Goal: Task Accomplishment & Management: Manage account settings

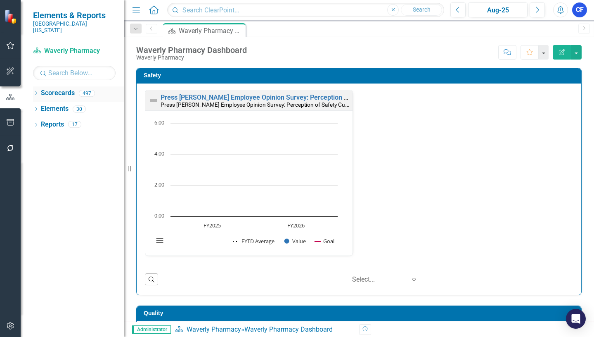
click at [36, 92] on icon "Dropdown" at bounding box center [36, 94] width 6 height 5
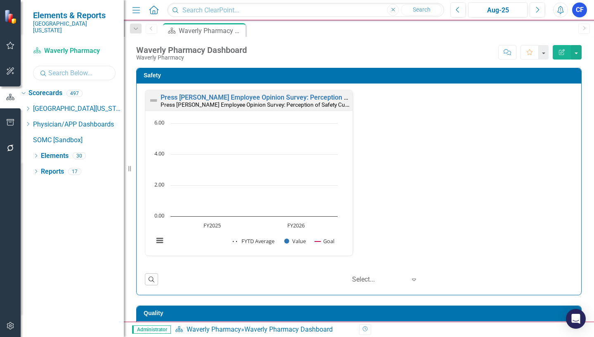
click at [83, 66] on input "text" at bounding box center [74, 73] width 83 height 14
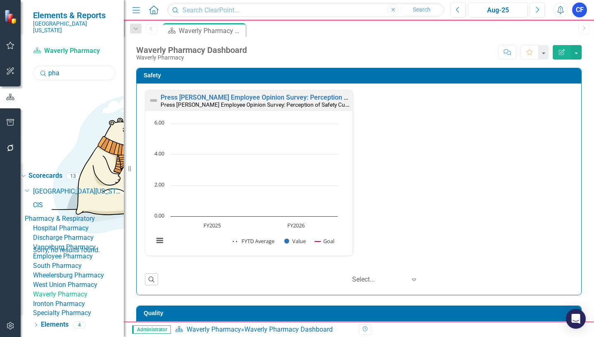
type input "pha"
drag, startPoint x: 98, startPoint y: 146, endPoint x: 92, endPoint y: 141, distance: 7.6
click at [98, 223] on link "Hospital Pharmacy" at bounding box center [78, 227] width 91 height 9
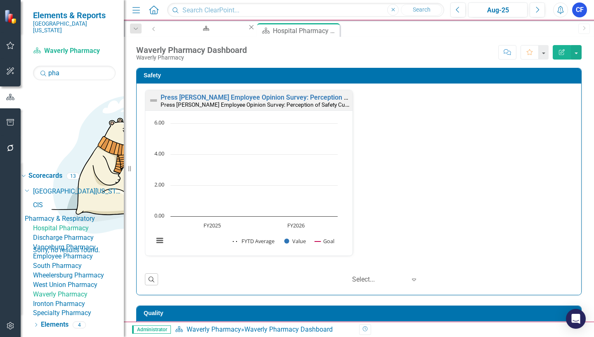
click at [247, 31] on icon "Close" at bounding box center [251, 27] width 8 height 7
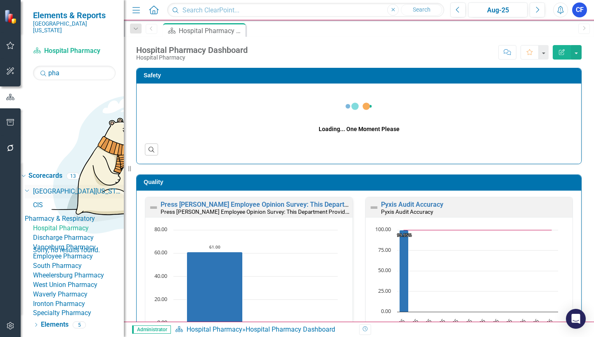
click at [66, 187] on link "[GEOGRAPHIC_DATA][US_STATE]" at bounding box center [78, 191] width 91 height 9
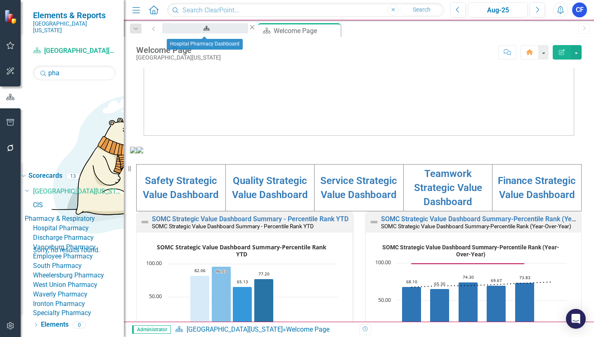
click at [216, 31] on div "Hospital Pharmacy Dashboard" at bounding box center [205, 36] width 71 height 10
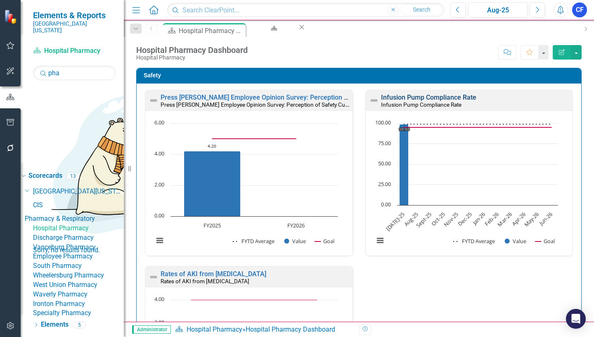
click at [420, 99] on link "Infusion Pump Compliance Rate" at bounding box center [428, 97] width 95 height 8
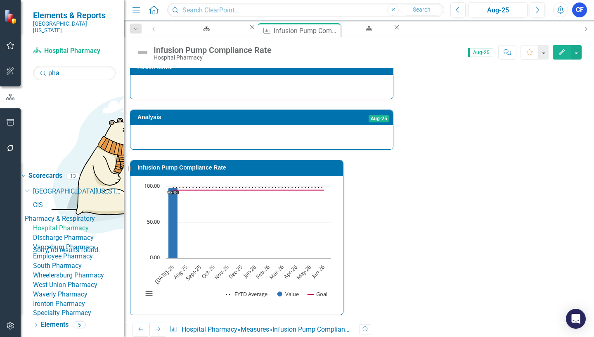
scroll to position [289, 0]
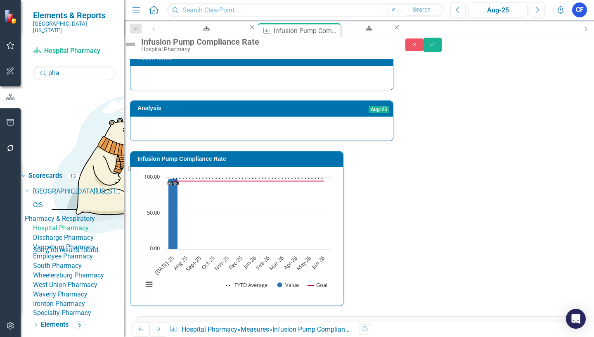
type textarea "99.3"
click at [436, 47] on icon "Save" at bounding box center [432, 44] width 7 height 6
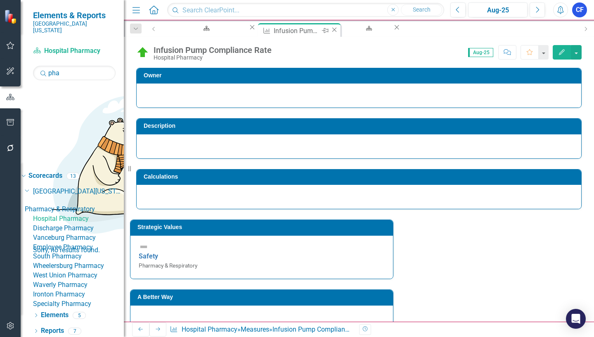
click at [330, 30] on icon "Close" at bounding box center [334, 29] width 8 height 7
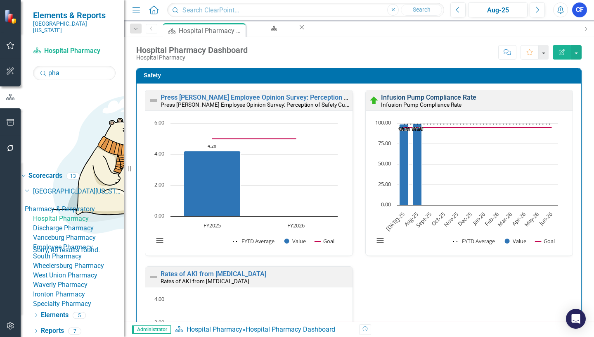
click at [440, 97] on link "Infusion Pump Compliance Rate" at bounding box center [428, 97] width 95 height 8
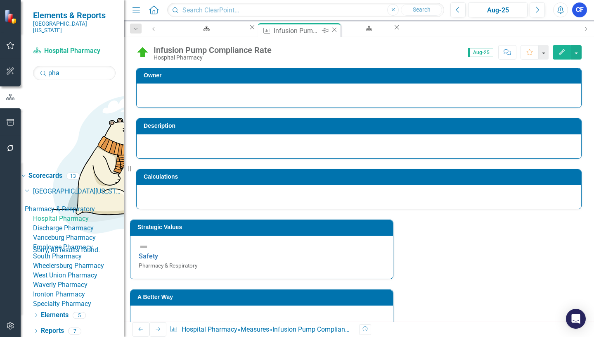
click at [332, 31] on icon at bounding box center [334, 29] width 5 height 5
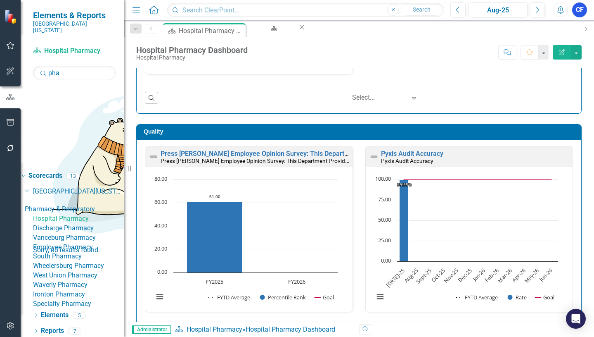
scroll to position [372, 0]
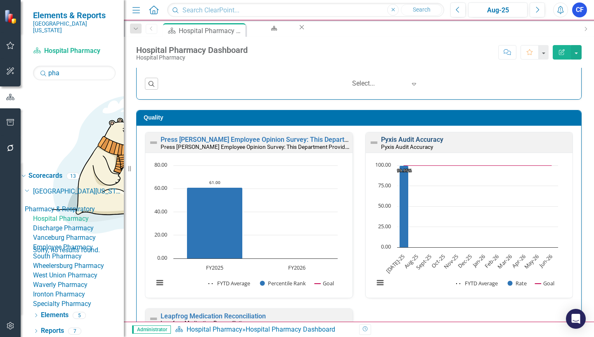
click at [419, 139] on link "Pyxis Audit Accuracy" at bounding box center [412, 139] width 62 height 8
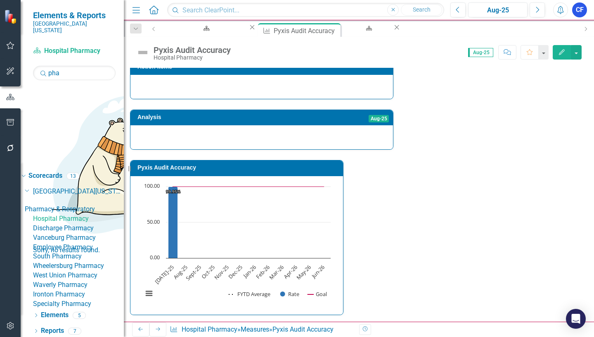
type textarea "1"
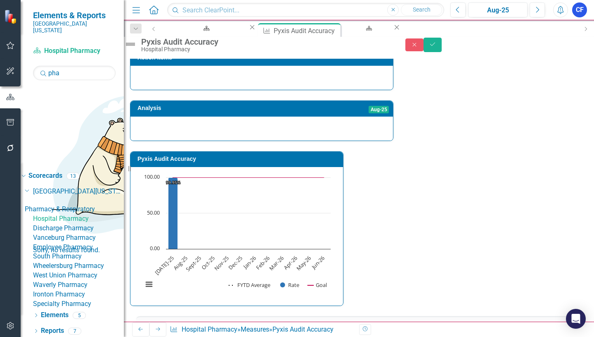
type textarea "2027"
type textarea "2028"
click at [436, 47] on icon "Save" at bounding box center [432, 44] width 7 height 6
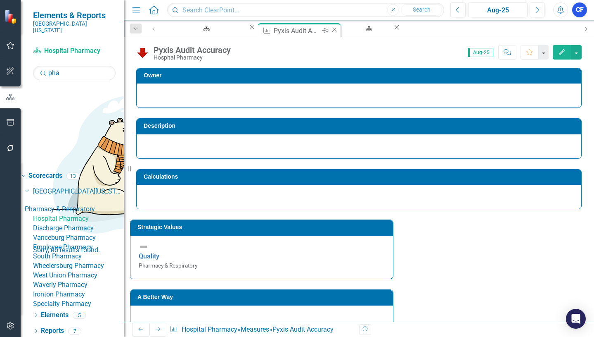
click at [332, 31] on icon at bounding box center [334, 29] width 5 height 5
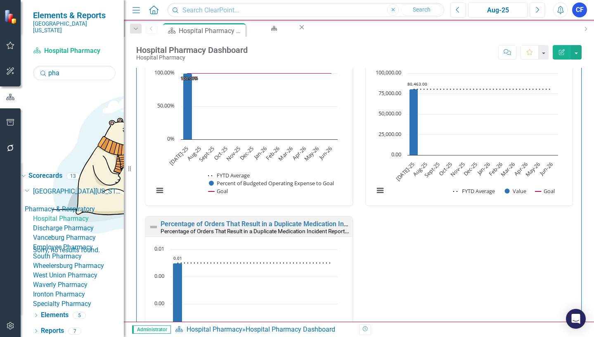
scroll to position [1470, 0]
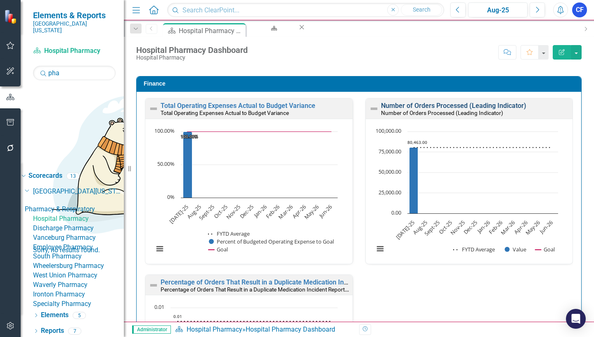
click at [444, 107] on link "Number of Orders Processed (Leading Indicator)" at bounding box center [453, 106] width 145 height 8
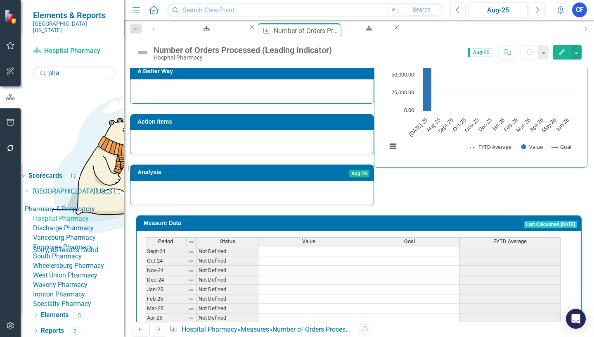
scroll to position [268, 0]
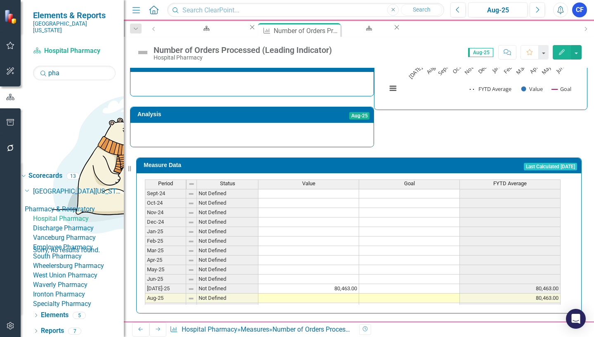
click at [355, 294] on tbody "Sep-23 Not Defined Oct-23 Not Defined Nov-23 Not Defined Dec-23 Not Defined Jan…" at bounding box center [353, 226] width 416 height 304
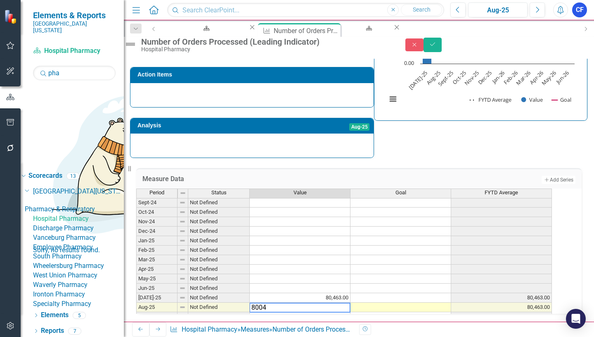
type textarea "80045"
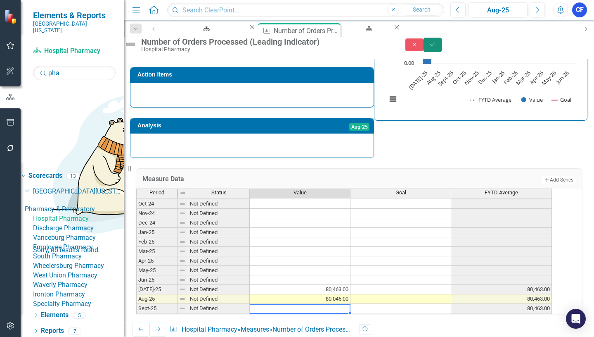
click at [442, 50] on button "Save" at bounding box center [433, 45] width 18 height 14
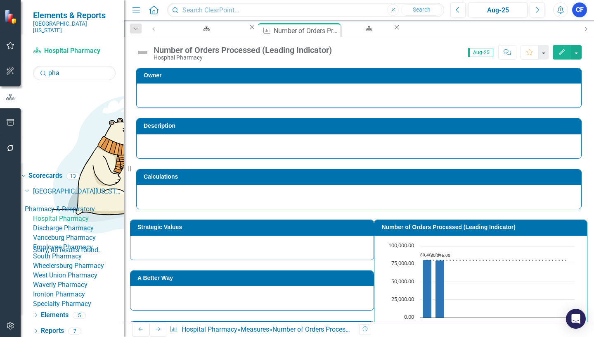
click at [157, 327] on icon "Next" at bounding box center [158, 328] width 7 height 5
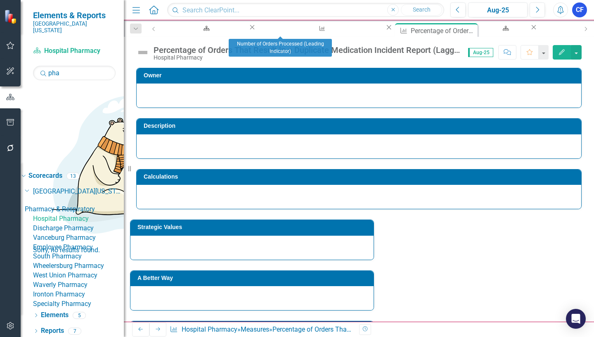
click at [385, 29] on icon "Close" at bounding box center [389, 27] width 8 height 7
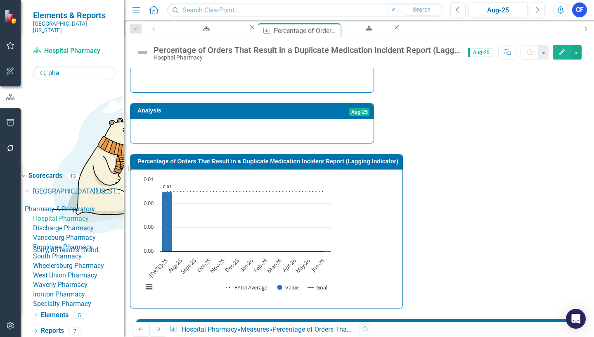
scroll to position [289, 0]
click at [344, 213] on tbody "Dec-23 Not Defined Jan-24 Not Defined Feb-24 Not Defined Mar-24 Not Defined Apr…" at bounding box center [353, 329] width 416 height 295
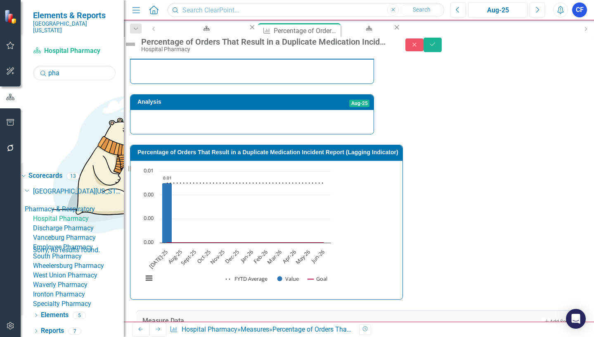
type textarea ".004"
click at [436, 47] on icon "Save" at bounding box center [432, 44] width 7 height 6
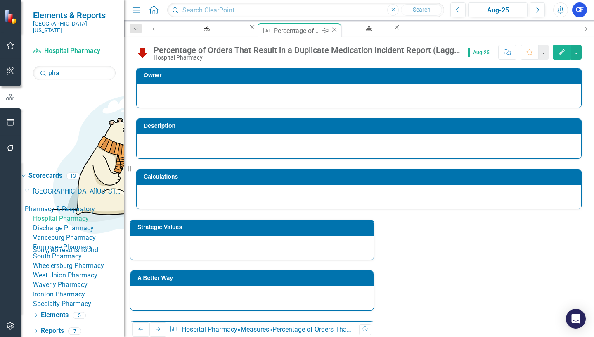
click at [332, 31] on icon at bounding box center [334, 29] width 5 height 5
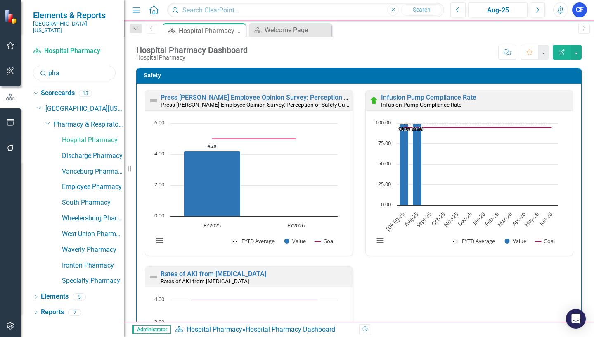
drag, startPoint x: 64, startPoint y: 65, endPoint x: 45, endPoint y: 65, distance: 19.4
click at [45, 66] on div "Search pha" at bounding box center [74, 73] width 83 height 14
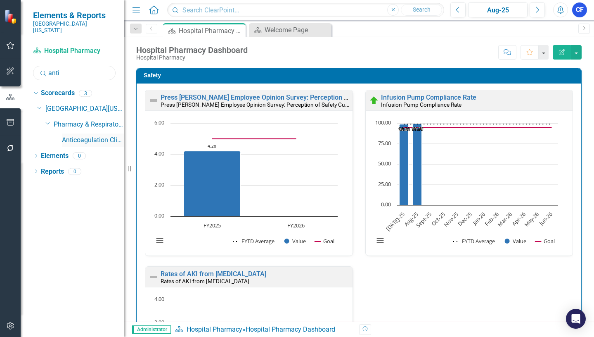
type input "anti"
click at [97, 135] on link "Anticoagulation Clinic" at bounding box center [93, 139] width 62 height 9
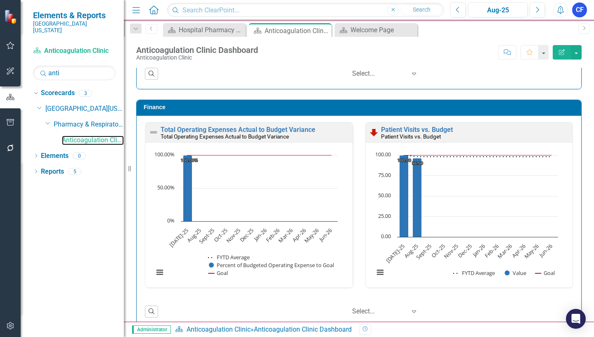
scroll to position [1046, 0]
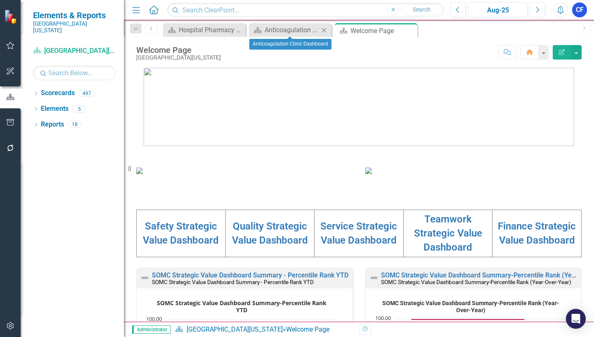
click at [324, 29] on icon "Close" at bounding box center [324, 30] width 8 height 7
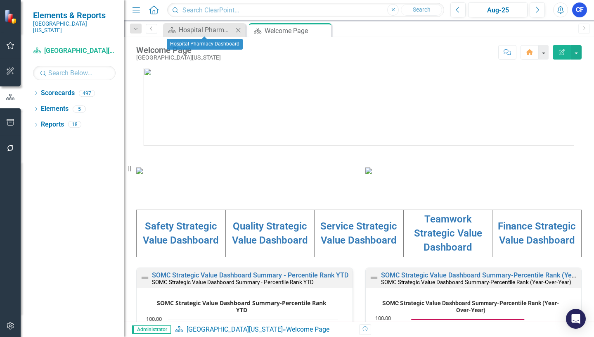
click at [238, 29] on icon at bounding box center [238, 30] width 5 height 5
